Goal: Task Accomplishment & Management: Manage account settings

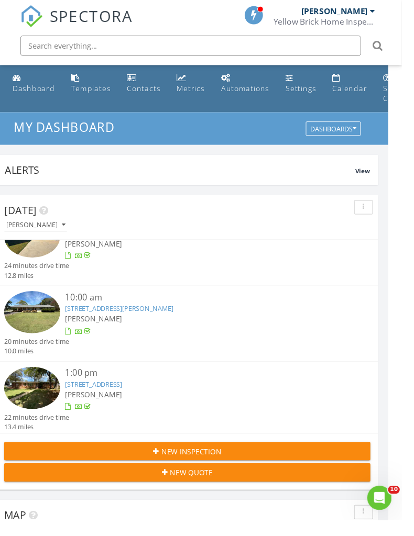
scroll to position [0, 15]
click at [32, 87] on div "Dashboard" at bounding box center [34, 91] width 43 height 10
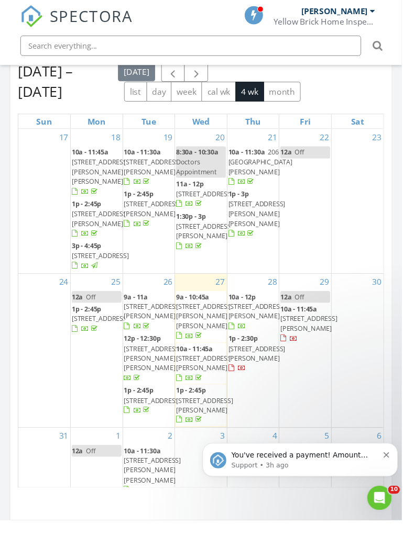
scroll to position [1121, 0]
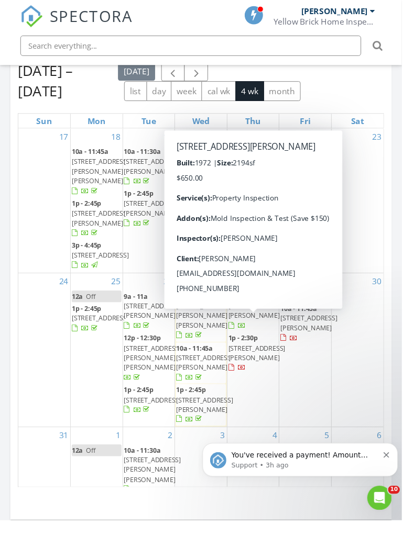
click at [257, 311] on span "[STREET_ADDRESS][PERSON_NAME]" at bounding box center [264, 320] width 59 height 19
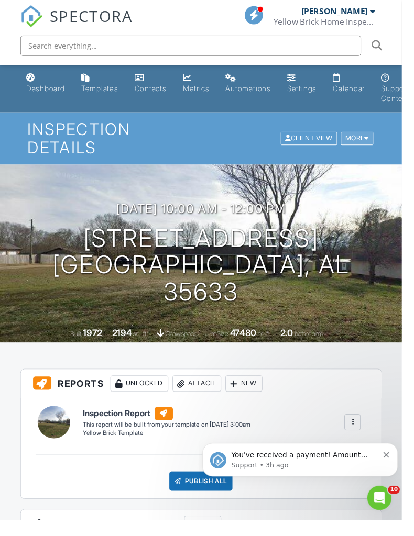
click at [369, 142] on div "More" at bounding box center [368, 143] width 34 height 14
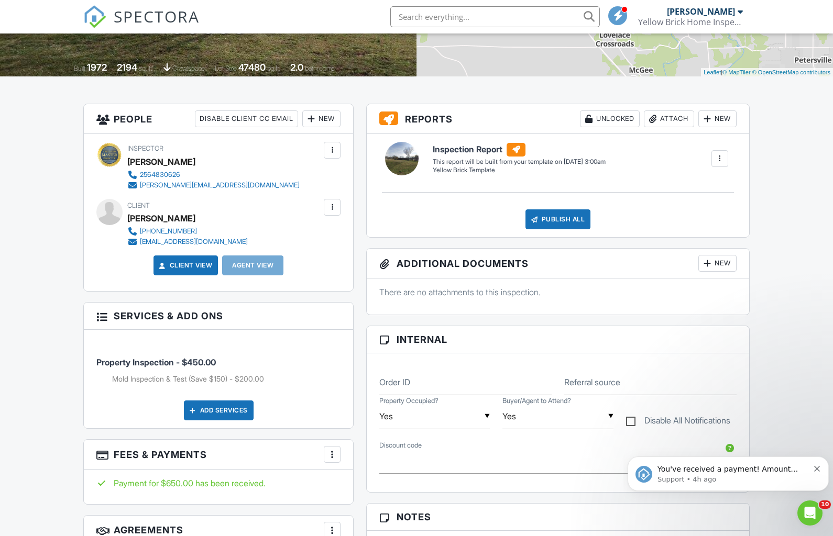
scroll to position [210, 0]
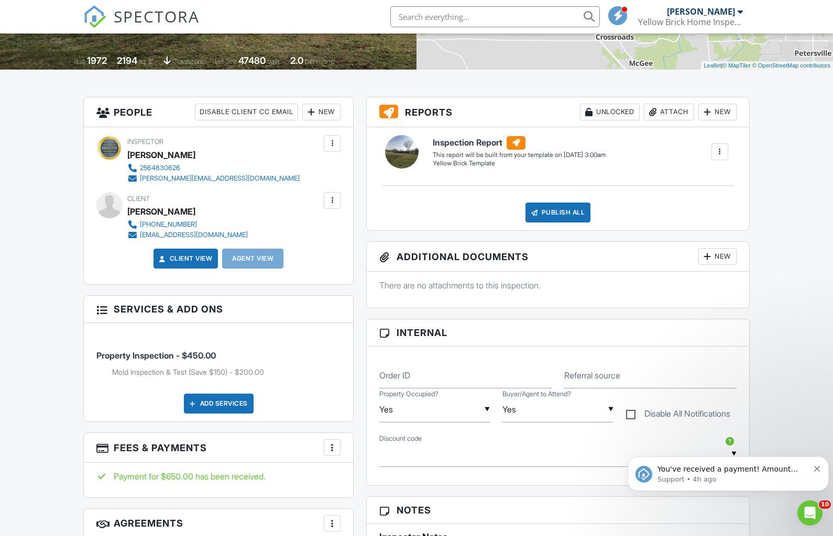
click at [413, 469] on icon "Dismiss notification" at bounding box center [817, 469] width 6 height 6
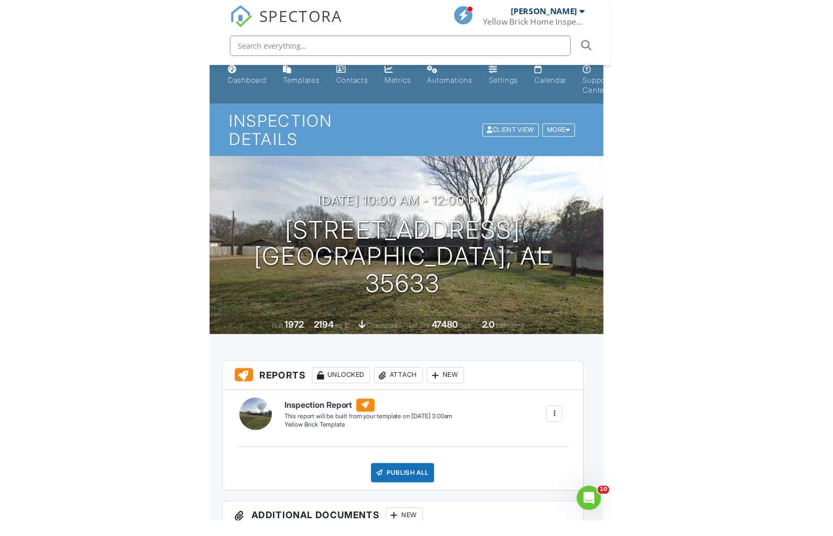
scroll to position [0, 0]
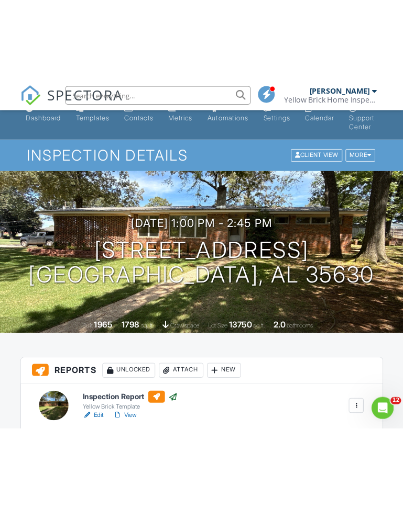
scroll to position [8, 0]
